Goal: Information Seeking & Learning: Learn about a topic

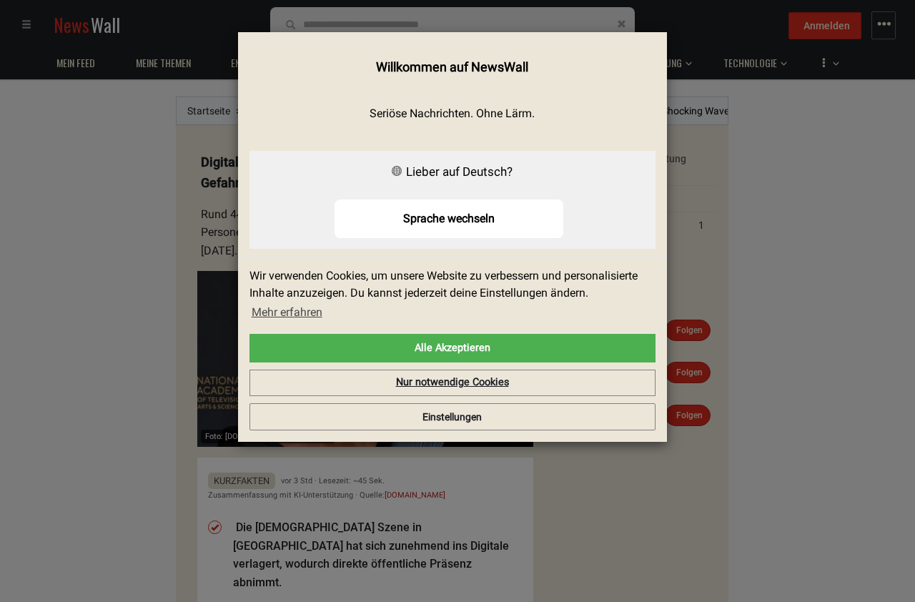
click at [522, 382] on link "Nur notwendige Cookies" at bounding box center [452, 383] width 406 height 27
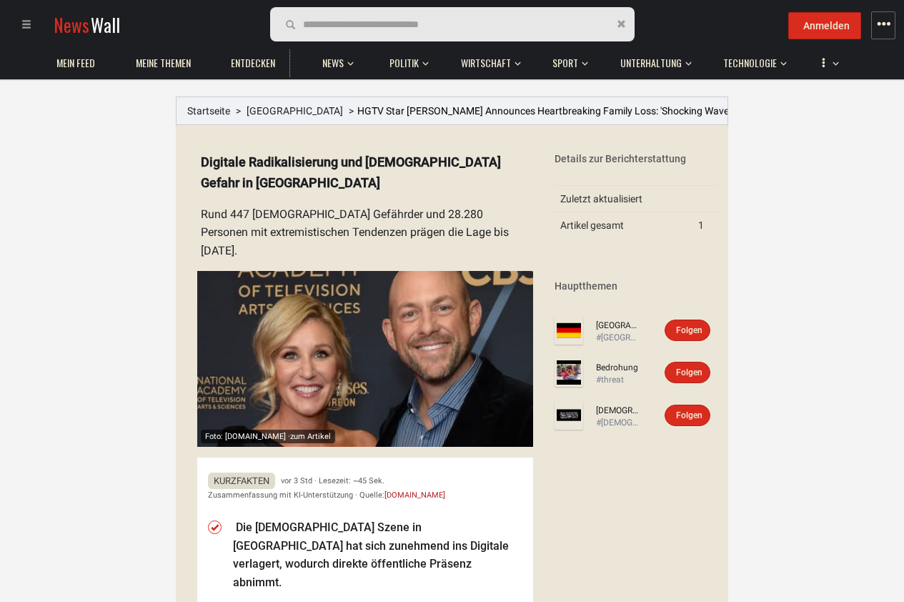
click at [475, 378] on img at bounding box center [365, 359] width 336 height 176
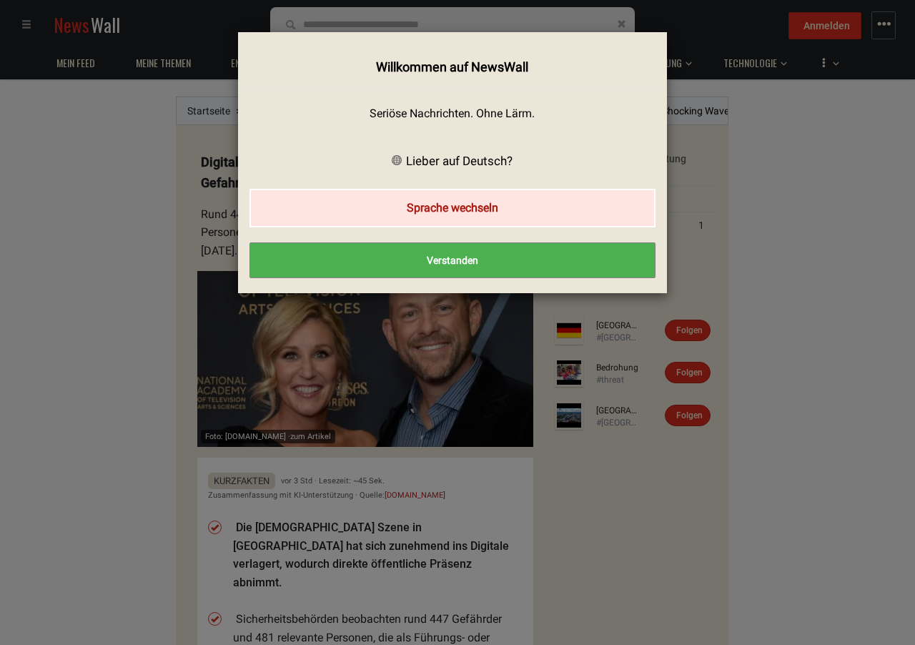
click at [506, 216] on button "Sprache wechseln" at bounding box center [452, 208] width 406 height 38
